Goal: Task Accomplishment & Management: Complete application form

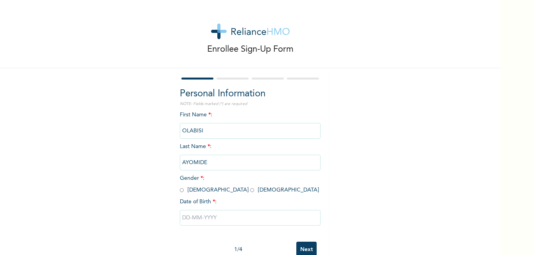
click at [180, 190] on input "radio" at bounding box center [182, 189] width 4 height 7
radio input "true"
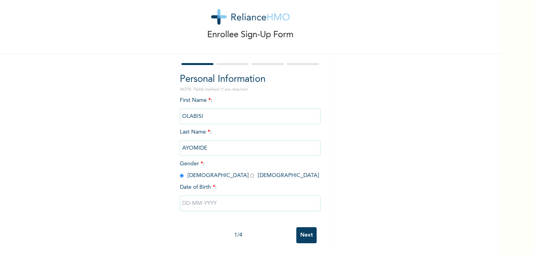
click at [221, 200] on input "text" at bounding box center [250, 203] width 141 height 16
select select "7"
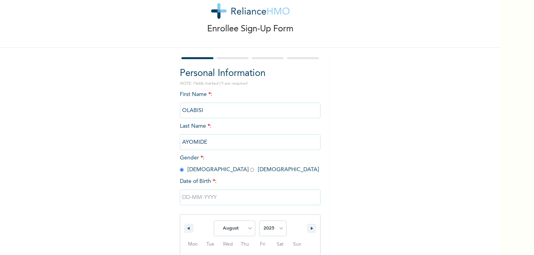
scroll to position [101, 0]
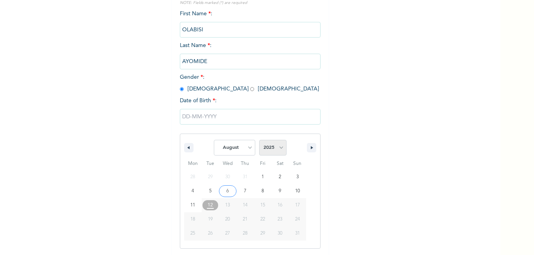
click at [279, 146] on select "2025 2024 2023 2022 2021 2020 2019 2018 2017 2016 2015 2014 2013 2012 2011 2010…" at bounding box center [272, 148] width 27 height 16
select select "2001"
click at [259, 140] on select "2025 2024 2023 2022 2021 2020 2019 2018 2017 2016 2015 2014 2013 2012 2011 2010…" at bounding box center [272, 148] width 27 height 16
click at [247, 149] on select "January February March April May June July August September October November De…" at bounding box center [234, 148] width 41 height 16
select select "5"
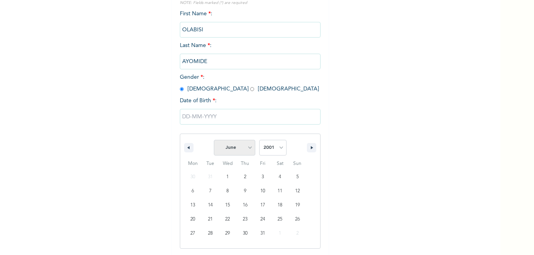
click at [214, 140] on select "January February March April May June July August September October November De…" at bounding box center [234, 148] width 41 height 16
type input "[DATE]"
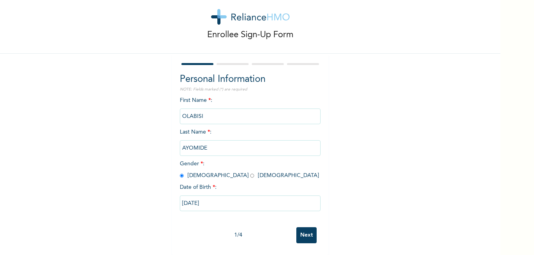
click at [303, 230] on input "Next" at bounding box center [307, 235] width 20 height 16
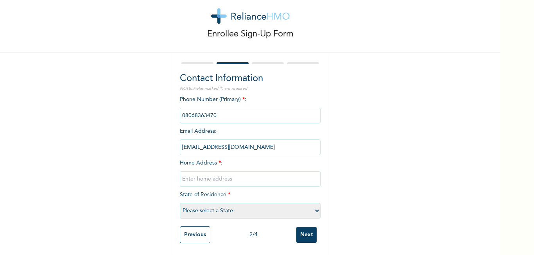
click at [230, 174] on input "text" at bounding box center [250, 179] width 141 height 16
type input "43,"
select select "25"
click at [230, 174] on input "43," at bounding box center [250, 179] width 141 height 16
type input "43, [PERSON_NAME], [PERSON_NAME]"
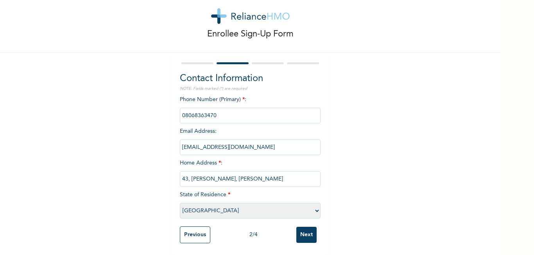
click at [300, 230] on input "Next" at bounding box center [307, 235] width 20 height 16
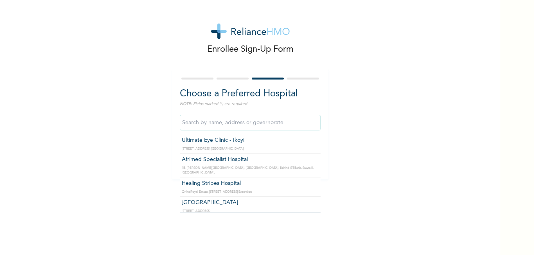
click at [247, 121] on input "text" at bounding box center [250, 123] width 141 height 16
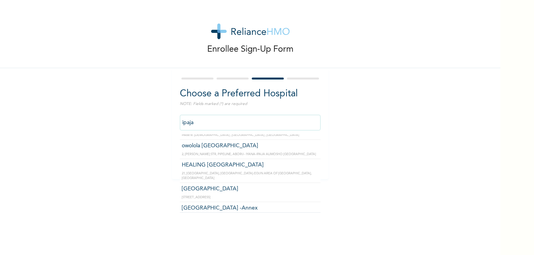
scroll to position [164, 0]
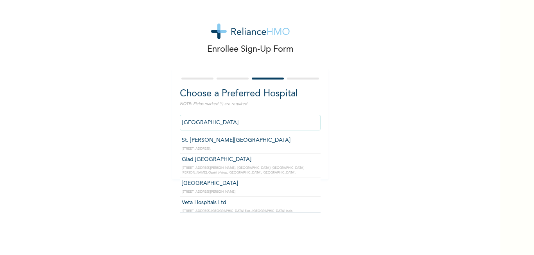
click at [285, 122] on input "[GEOGRAPHIC_DATA]" at bounding box center [250, 123] width 141 height 16
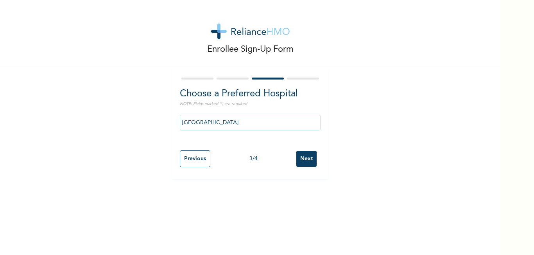
click at [358, 174] on div "Enrollee Sign-Up Form Choose a Preferred Hospital NOTE: Fields marked (*) are r…" at bounding box center [250, 89] width 501 height 179
click at [288, 124] on input "[GEOGRAPHIC_DATA]" at bounding box center [250, 123] width 141 height 16
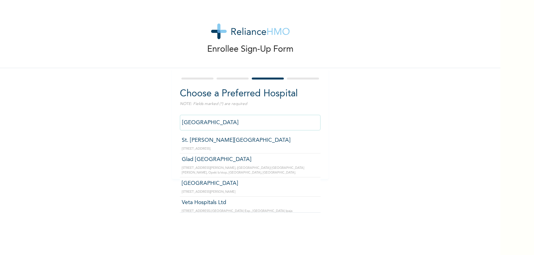
drag, startPoint x: 288, startPoint y: 124, endPoint x: 174, endPoint y: 121, distance: 114.3
click at [174, 121] on div "Choose a Preferred Hospital NOTE: Fields marked (*) are required AGAPE MEDICAL …" at bounding box center [250, 123] width 156 height 111
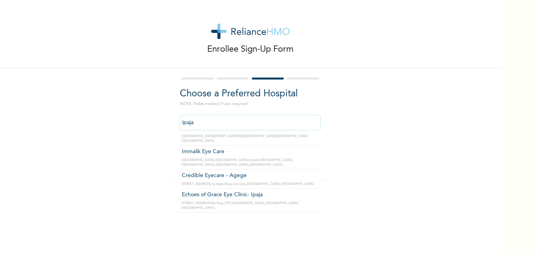
scroll to position [573, 0]
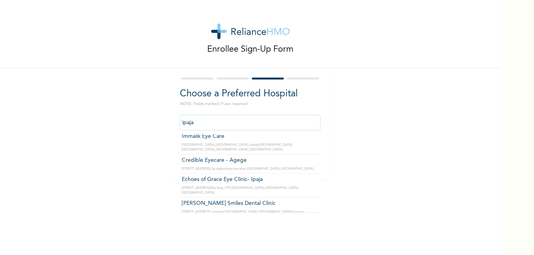
drag, startPoint x: 231, startPoint y: 125, endPoint x: 174, endPoint y: 120, distance: 56.9
click at [174, 120] on div "Choose a Preferred Hospital NOTE: Fields marked (*) are required ipaja St. Jose…" at bounding box center [250, 123] width 156 height 111
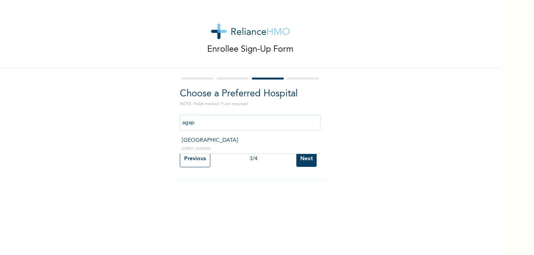
scroll to position [0, 0]
type input "[GEOGRAPHIC_DATA]"
click at [310, 158] on input "Next" at bounding box center [307, 159] width 20 height 16
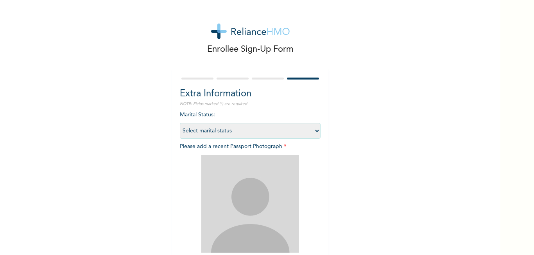
click at [290, 128] on select "Select marital status [DEMOGRAPHIC_DATA] Married [DEMOGRAPHIC_DATA] Widow/[DEMO…" at bounding box center [250, 131] width 141 height 16
select select "1"
click at [180, 123] on select "Select marital status [DEMOGRAPHIC_DATA] Married [DEMOGRAPHIC_DATA] Widow/[DEMO…" at bounding box center [250, 131] width 141 height 16
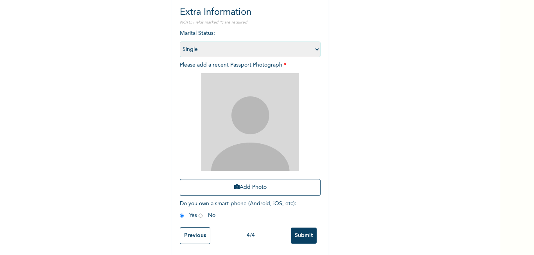
scroll to position [88, 0]
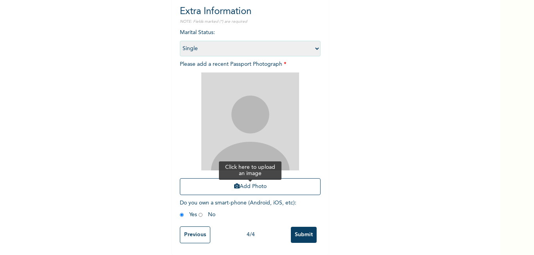
click at [245, 178] on button "Add Photo" at bounding box center [250, 186] width 141 height 17
click at [295, 227] on input "Submit" at bounding box center [304, 235] width 26 height 16
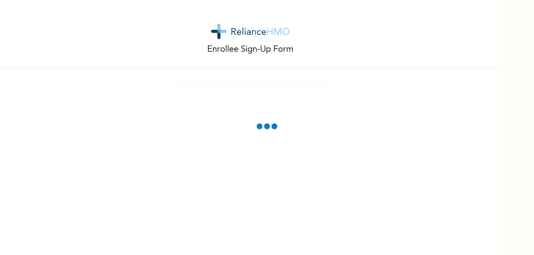
scroll to position [0, 0]
click at [309, 144] on div "Enrollee Sign-Up Form" at bounding box center [250, 127] width 501 height 255
click at [275, 111] on div "Enrollee Sign-Up Form" at bounding box center [250, 127] width 501 height 255
click at [299, 147] on div "Enrollee Sign-Up Form" at bounding box center [250, 127] width 501 height 255
click at [295, 99] on div "Enrollee Sign-Up Form" at bounding box center [250, 127] width 501 height 255
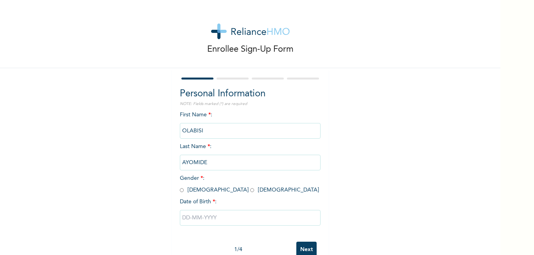
click at [347, 146] on div "Enrollee Sign-Up Form Personal Information NOTE: Fields marked (*) are required…" at bounding box center [250, 134] width 501 height 269
click at [272, 142] on div "First Name * : [PERSON_NAME] Last Name * : AYOMIDE Gender * : [DEMOGRAPHIC_DATA…" at bounding box center [250, 174] width 141 height 127
click at [180, 190] on input "radio" at bounding box center [182, 189] width 4 height 7
radio input "true"
drag, startPoint x: 208, startPoint y: 227, endPoint x: 207, endPoint y: 222, distance: 5.5
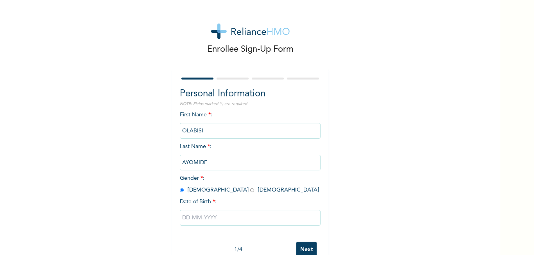
click at [208, 227] on div at bounding box center [250, 217] width 141 height 23
click at [208, 219] on input "text" at bounding box center [250, 218] width 141 height 16
select select "7"
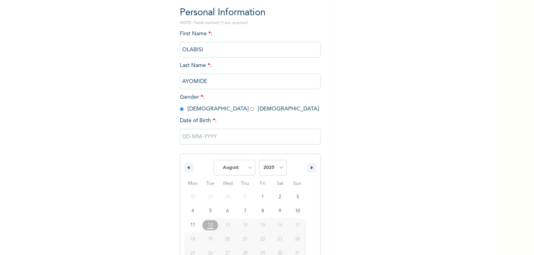
scroll to position [101, 0]
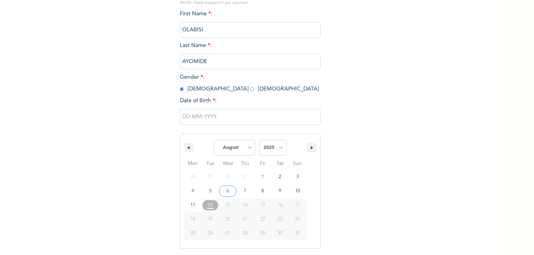
click at [205, 119] on input "text" at bounding box center [250, 117] width 141 height 16
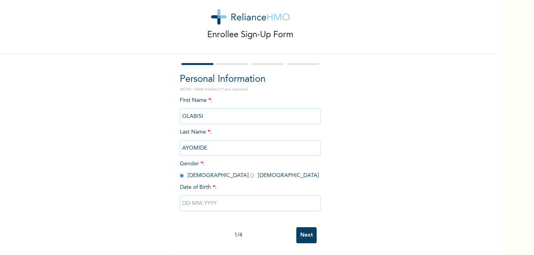
click at [205, 197] on input "text" at bounding box center [250, 203] width 141 height 16
select select "7"
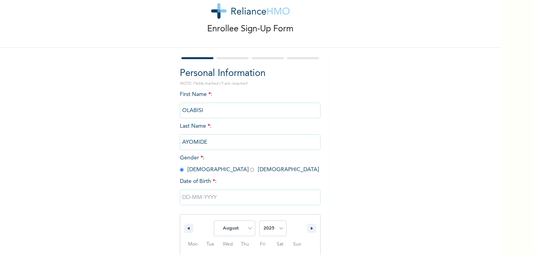
scroll to position [101, 0]
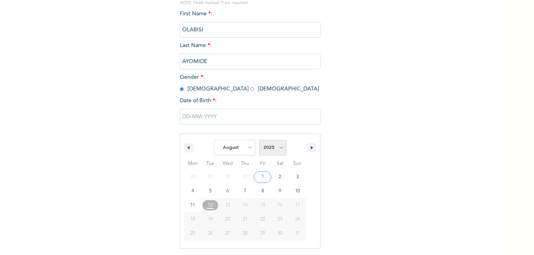
click at [265, 144] on select "2025 2024 2023 2022 2021 2020 2019 2018 2017 2016 2015 2014 2013 2012 2011 2010…" at bounding box center [272, 148] width 27 height 16
select select "2001"
click at [259, 140] on select "2025 2024 2023 2022 2021 2020 2019 2018 2017 2016 2015 2014 2013 2012 2011 2010…" at bounding box center [272, 148] width 27 height 16
click at [249, 148] on select "January February March April May June July August September October November De…" at bounding box center [234, 148] width 41 height 16
select select "5"
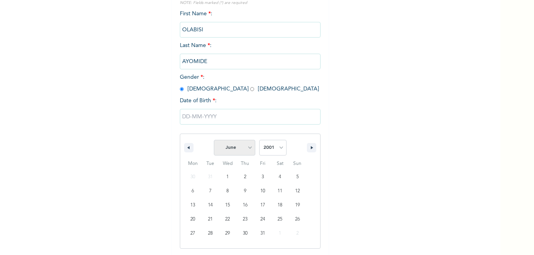
click at [214, 140] on select "January February March April May June July August September October November De…" at bounding box center [234, 148] width 41 height 16
type input "[DATE]"
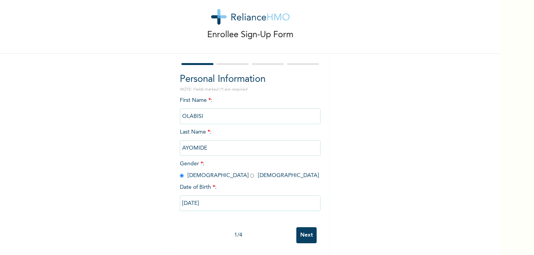
click at [299, 232] on input "Next" at bounding box center [307, 235] width 20 height 16
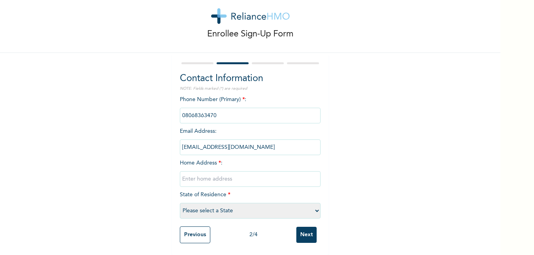
click at [215, 176] on input "text" at bounding box center [250, 179] width 141 height 16
type input "43, [PERSON_NAME], [PERSON_NAME]"
click at [208, 203] on select "Please select a State [PERSON_NAME] (FCT) [PERSON_NAME] Ibom [GEOGRAPHIC_DATA] …" at bounding box center [250, 211] width 141 height 16
select select "25"
click at [180, 203] on select "Please select a State [PERSON_NAME] (FCT) [PERSON_NAME] Ibom [GEOGRAPHIC_DATA] …" at bounding box center [250, 211] width 141 height 16
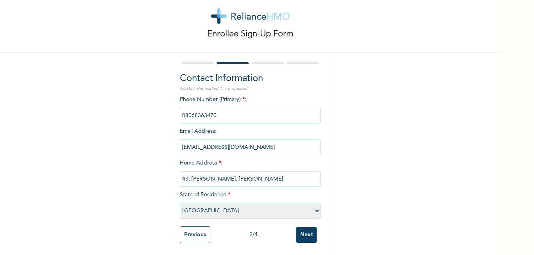
click at [304, 228] on input "Next" at bounding box center [307, 235] width 20 height 16
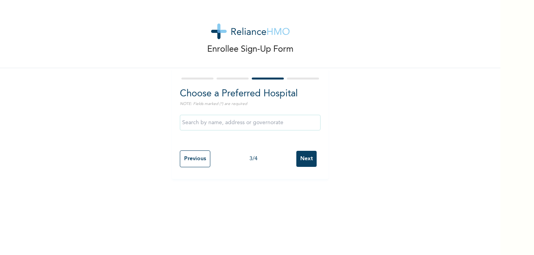
click at [229, 122] on input "text" at bounding box center [250, 123] width 141 height 16
type input "[GEOGRAPHIC_DATA]"
click at [306, 161] on input "Next" at bounding box center [307, 159] width 20 height 16
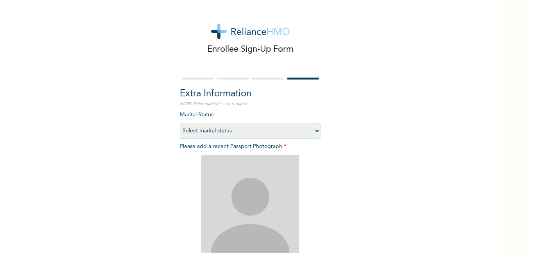
click at [265, 133] on select "Select marital status [DEMOGRAPHIC_DATA] Married [DEMOGRAPHIC_DATA] Widow/[DEMO…" at bounding box center [250, 131] width 141 height 16
select select "1"
click at [180, 123] on select "Select marital status [DEMOGRAPHIC_DATA] Married [DEMOGRAPHIC_DATA] Widow/[DEMO…" at bounding box center [250, 131] width 141 height 16
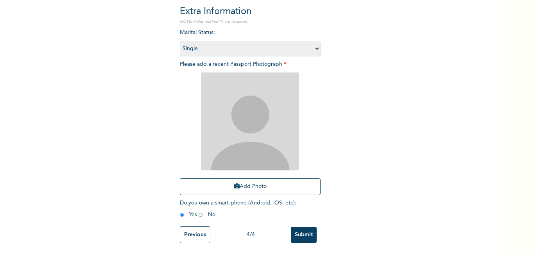
scroll to position [88, 0]
click at [297, 227] on input "Submit" at bounding box center [304, 235] width 26 height 16
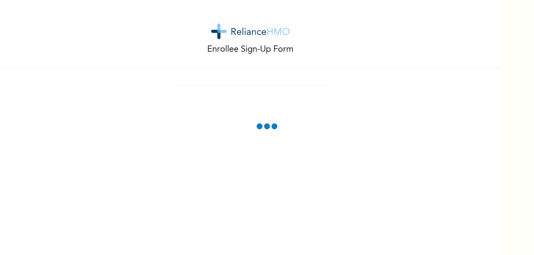
scroll to position [0, 0]
